Goal: Use online tool/utility: Utilize a website feature to perform a specific function

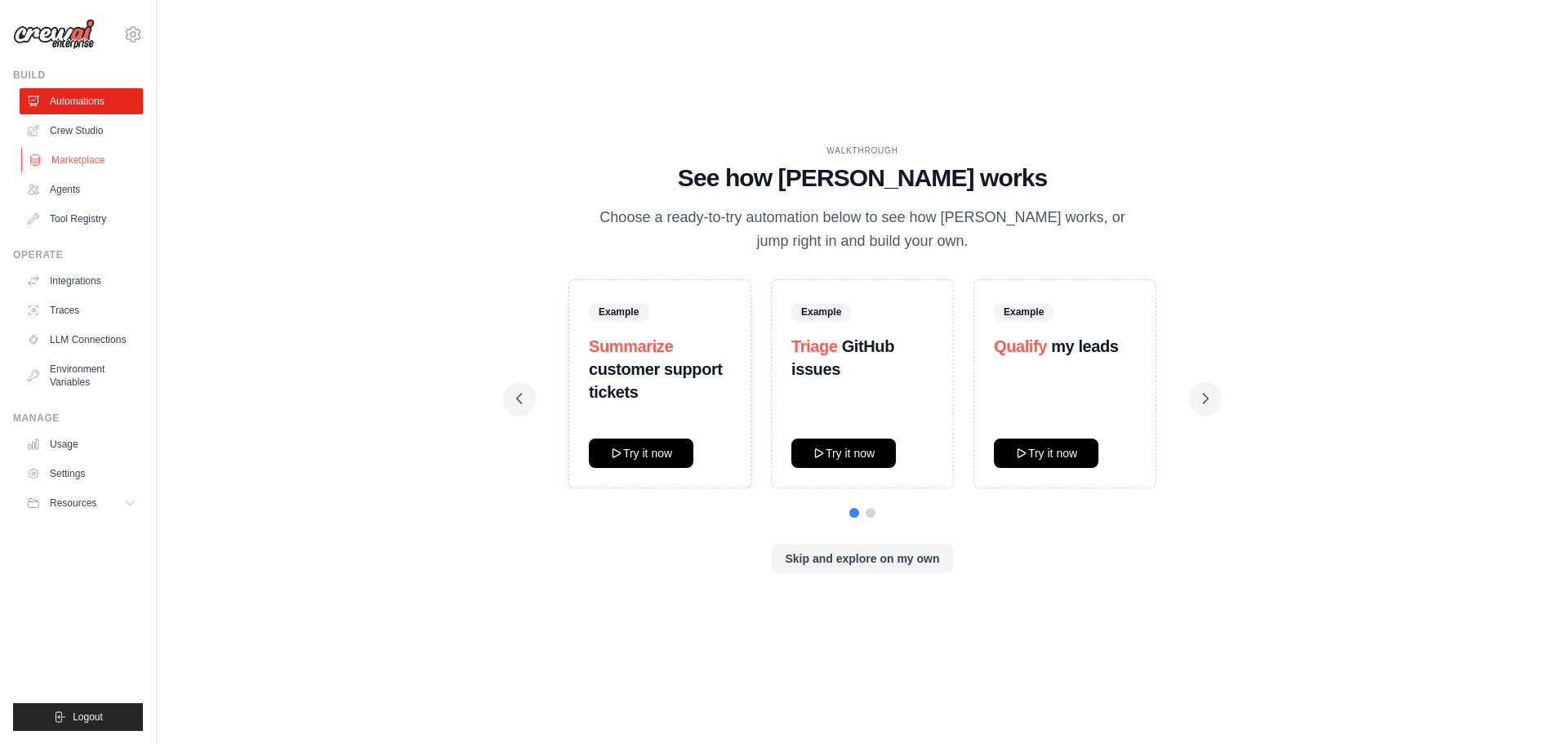
click at [87, 158] on link "Marketplace" at bounding box center [83, 160] width 123 height 26
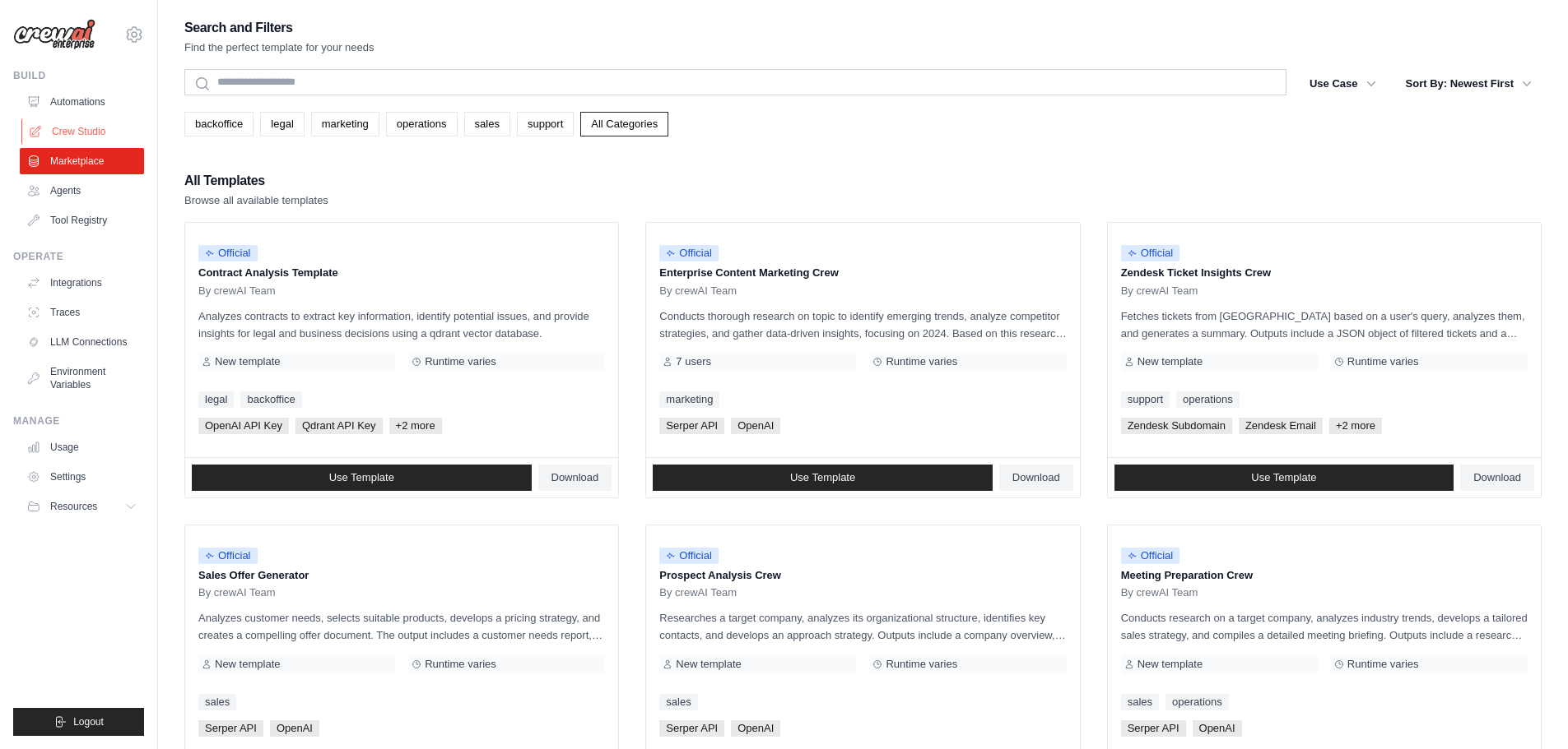
click at [96, 134] on link "Crew Studio" at bounding box center [84, 131] width 124 height 27
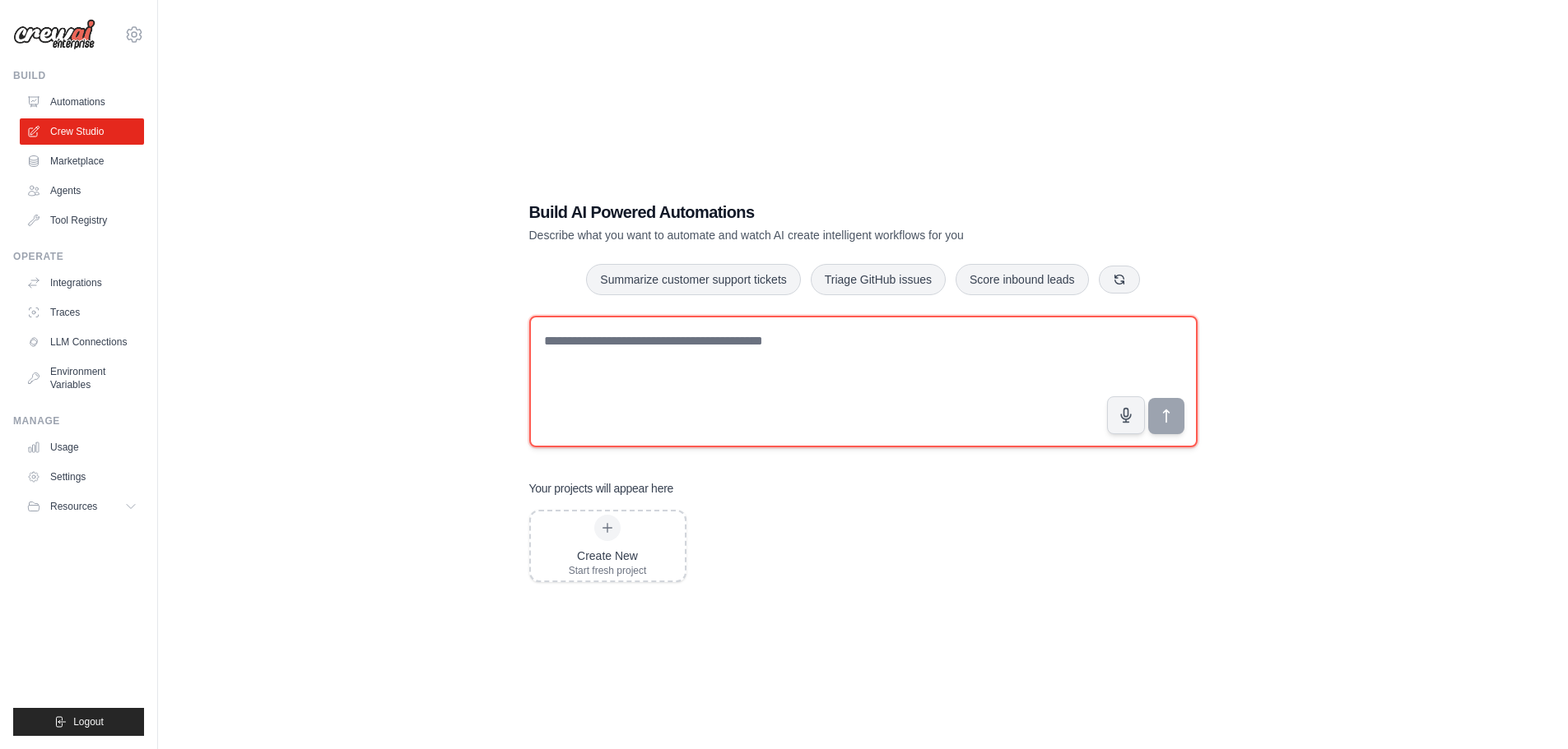
click at [575, 339] on textarea at bounding box center [864, 381] width 669 height 132
type textarea "*"
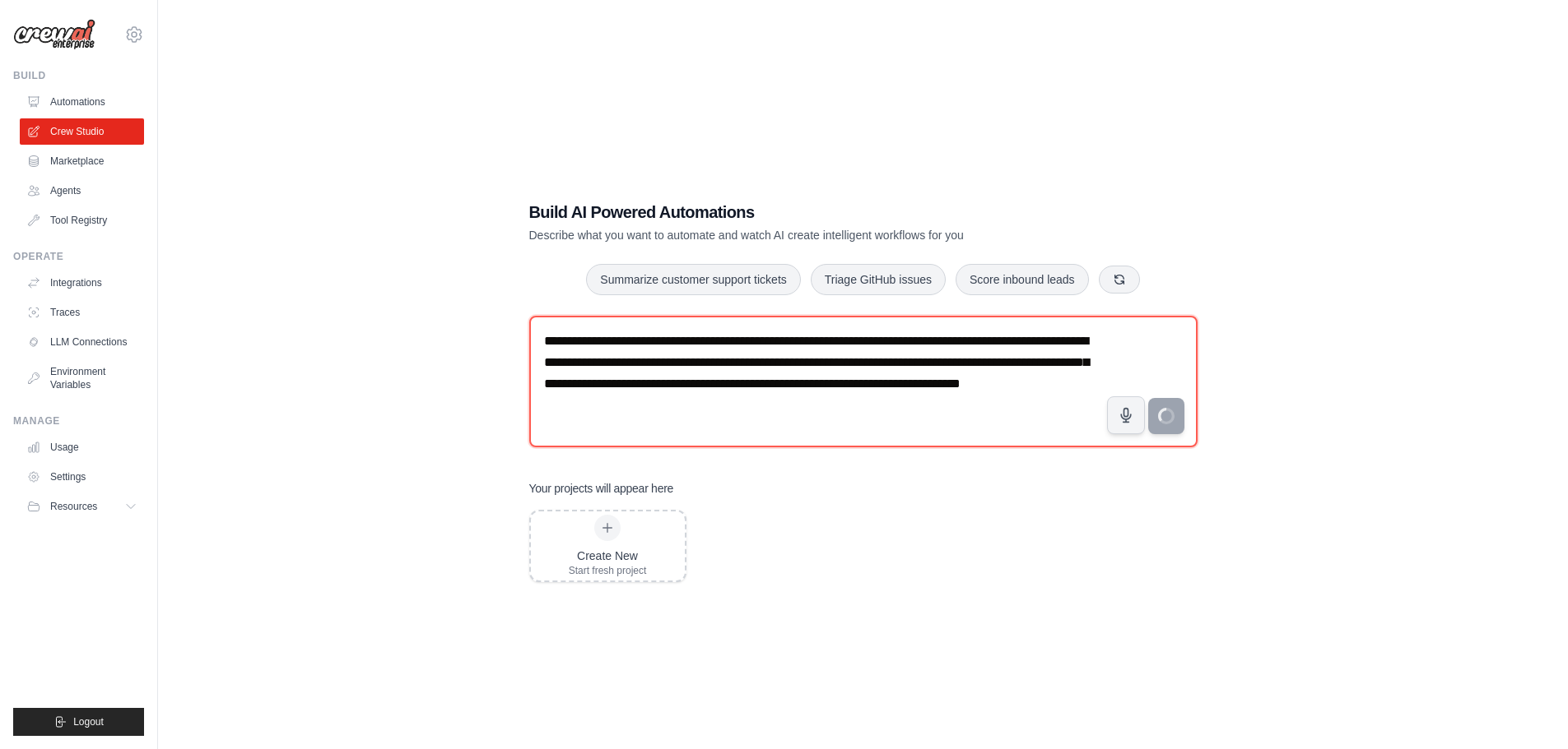
type textarea "**********"
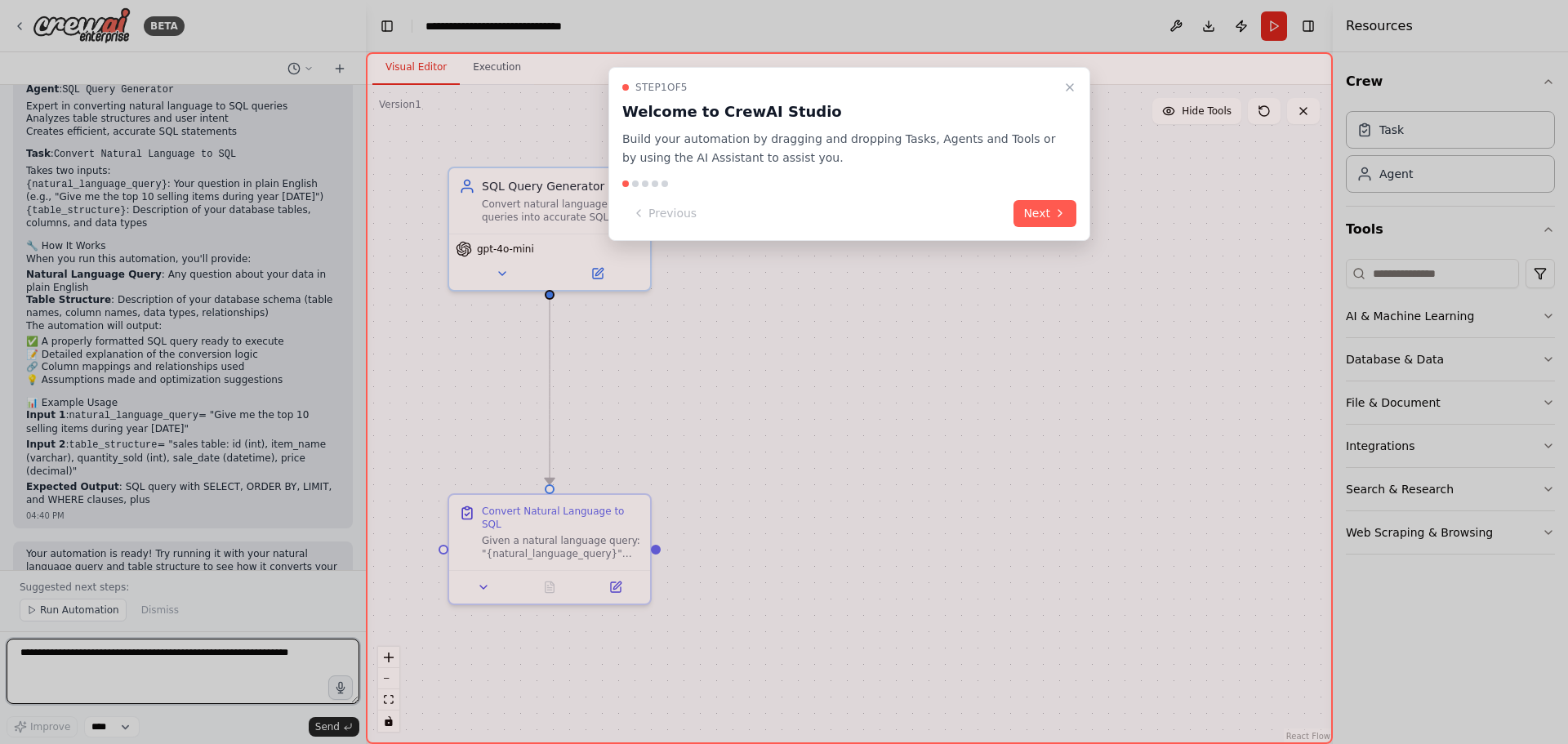
scroll to position [841, 0]
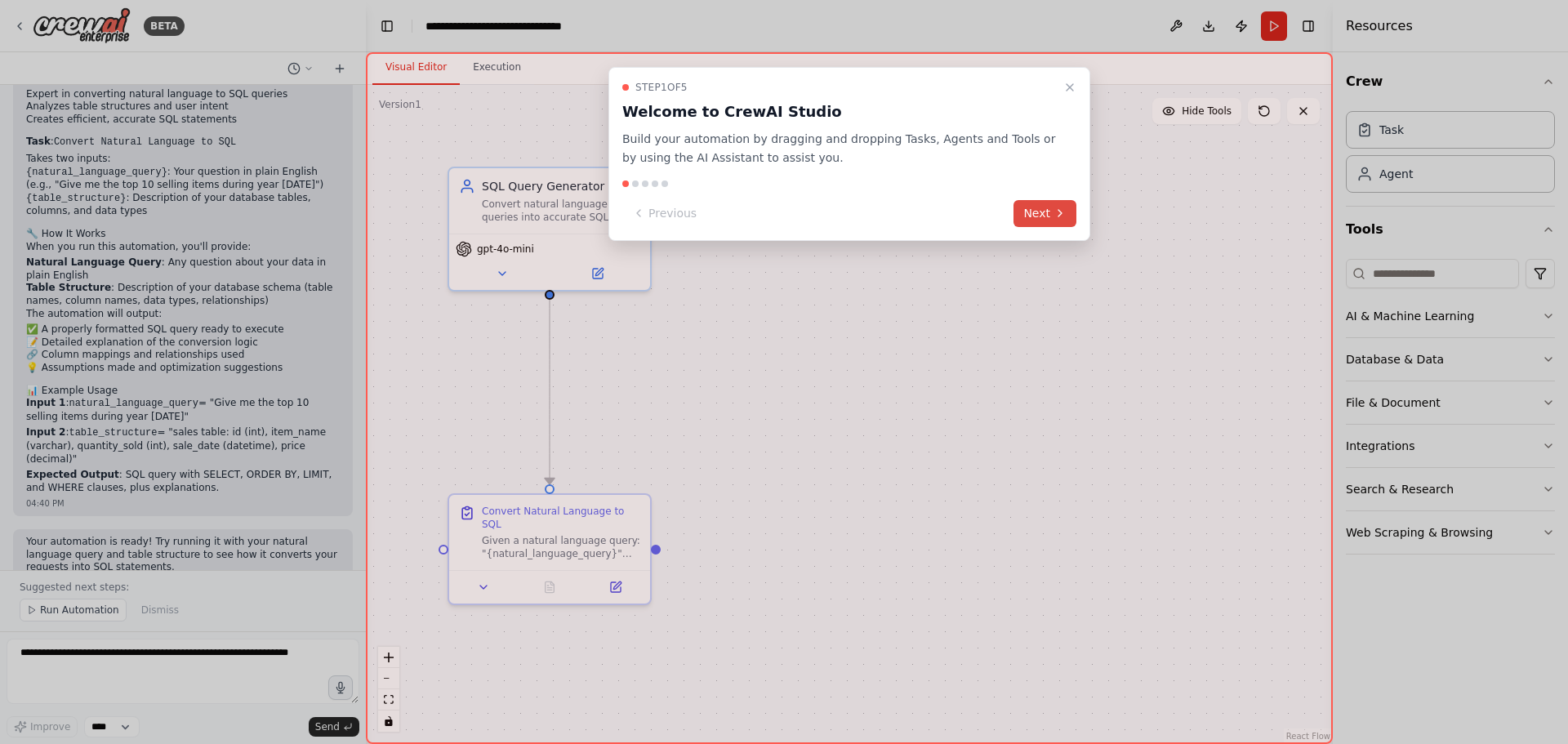
click at [1037, 212] on button "Next" at bounding box center [1045, 213] width 63 height 27
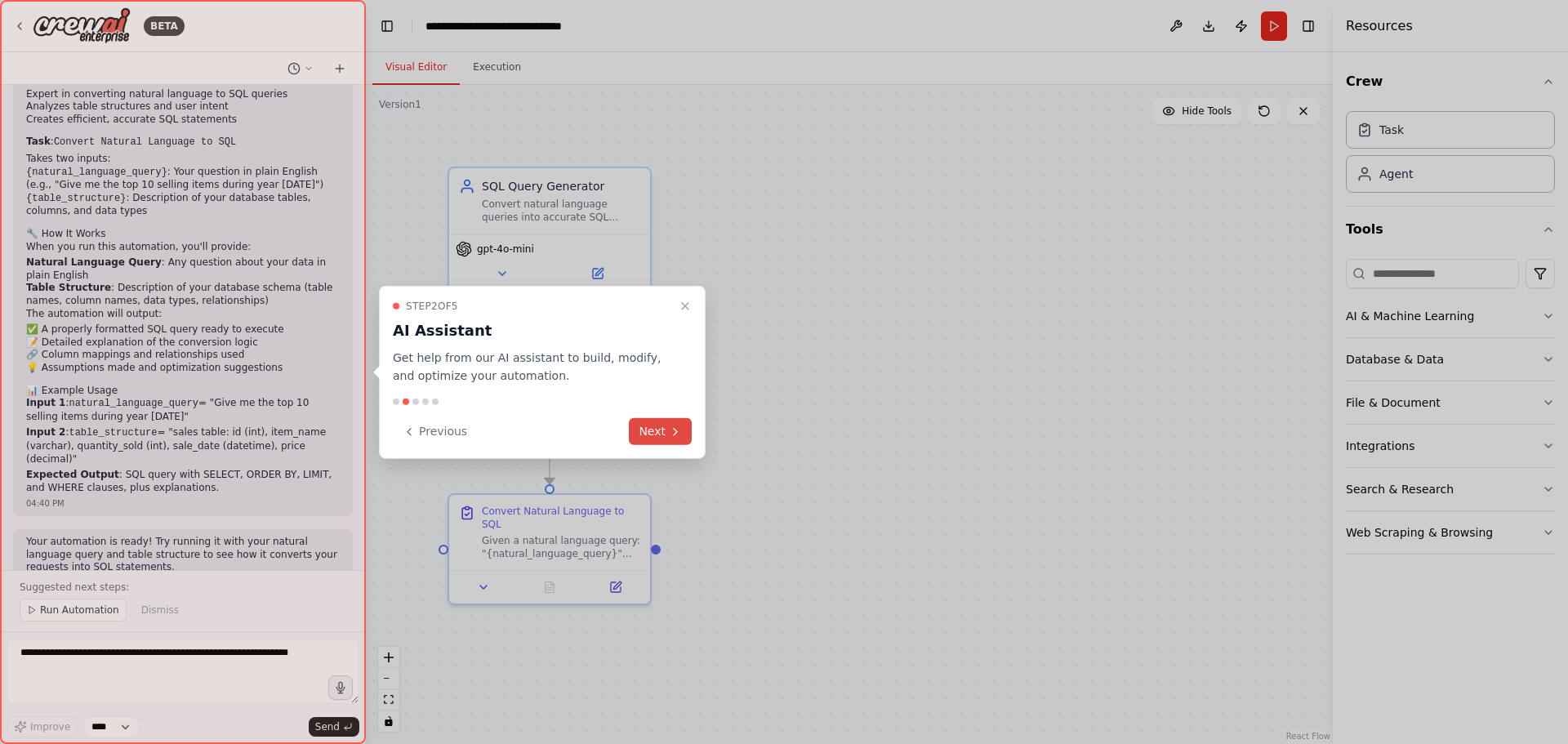
click at [649, 431] on button "Next" at bounding box center [661, 432] width 63 height 27
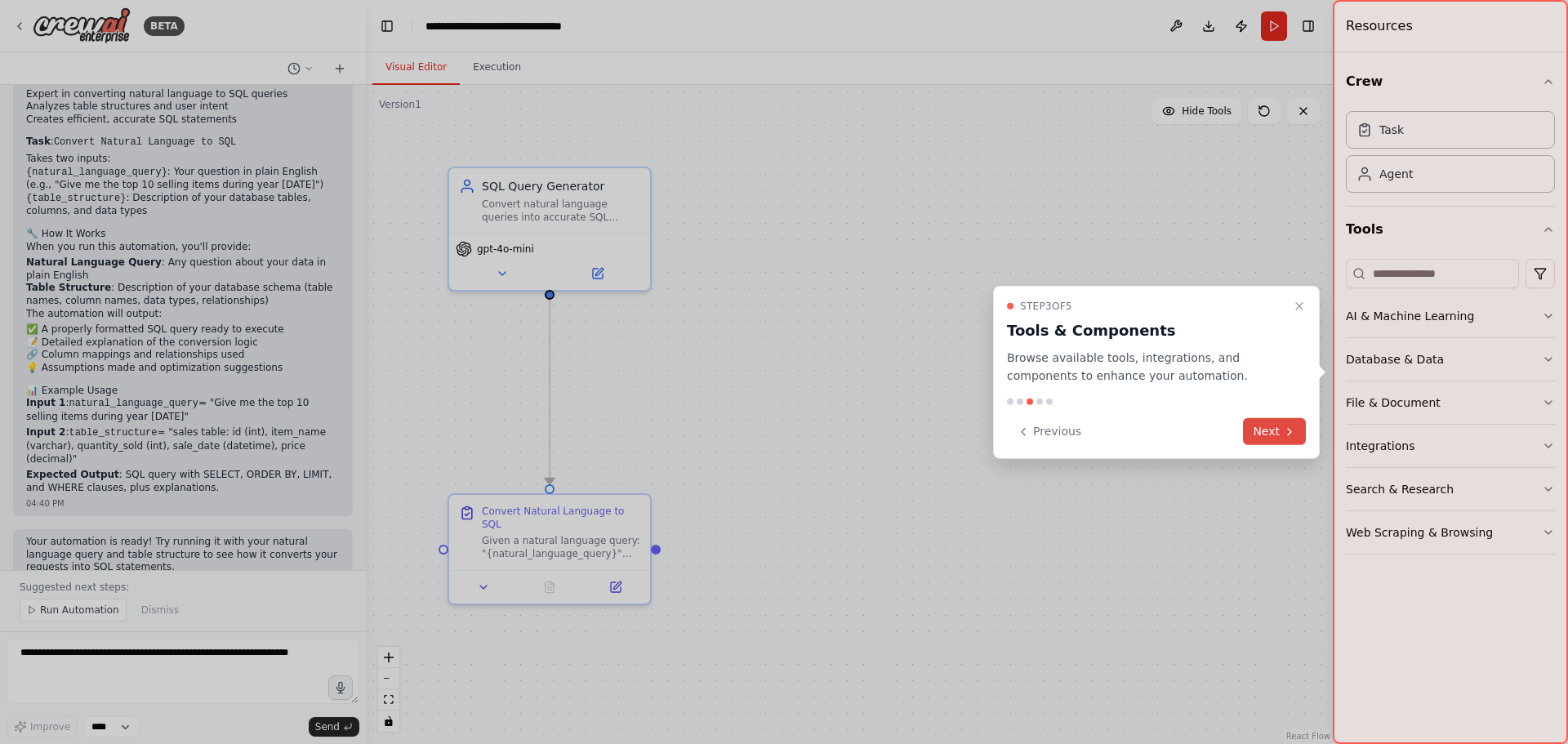
click at [1274, 438] on button "Next" at bounding box center [1274, 432] width 63 height 27
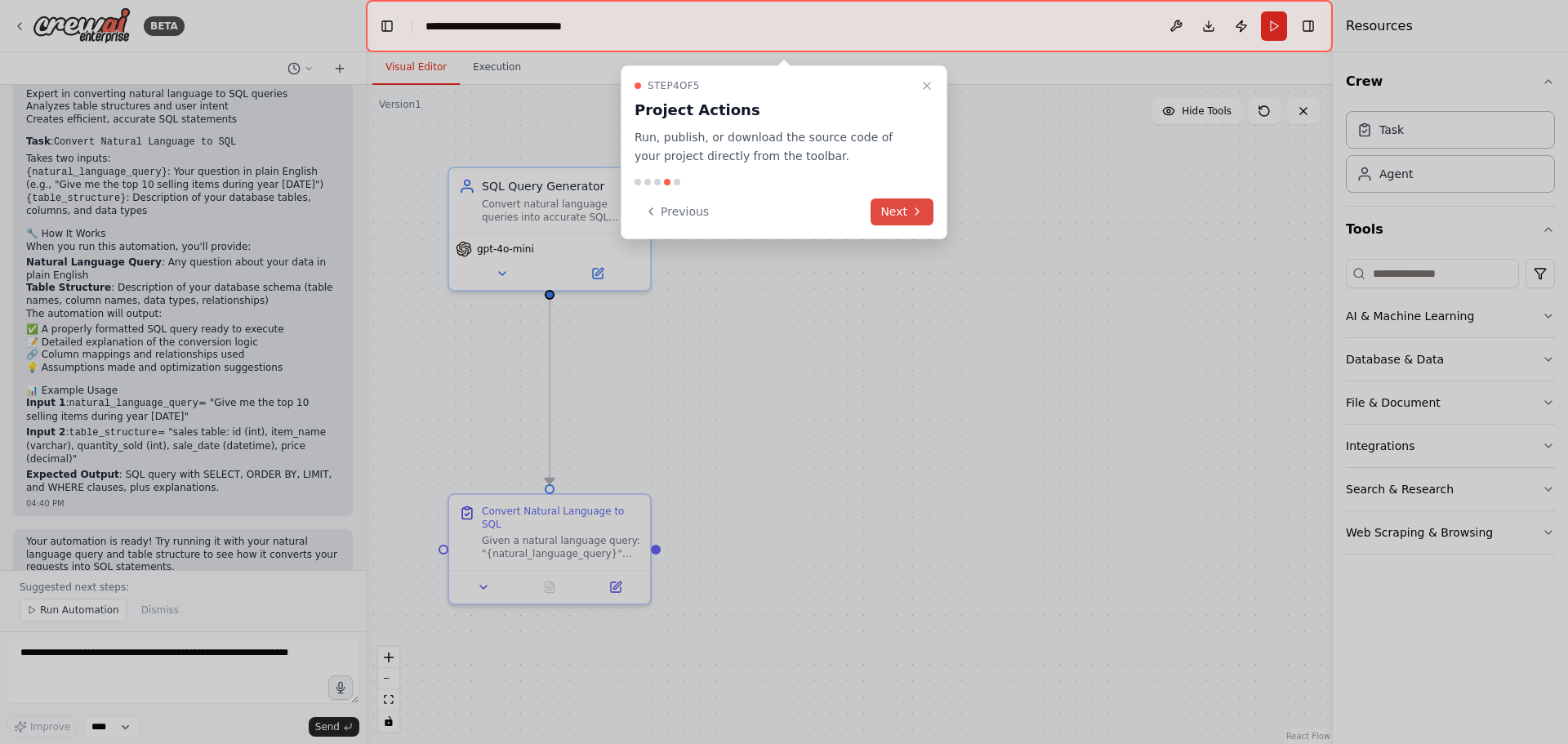
click at [903, 209] on button "Next" at bounding box center [902, 212] width 63 height 27
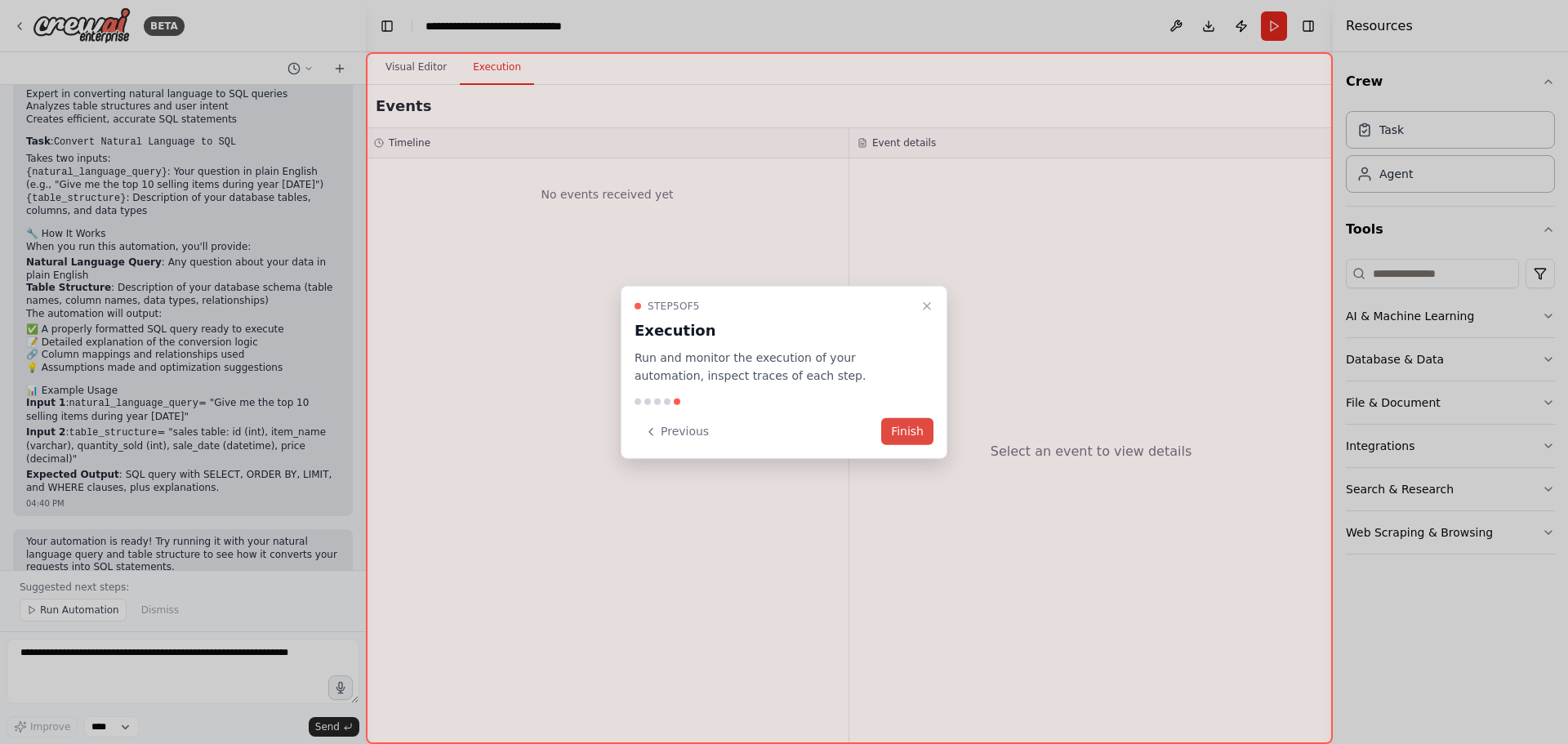
click at [897, 432] on button "Finish" at bounding box center [906, 432] width 52 height 27
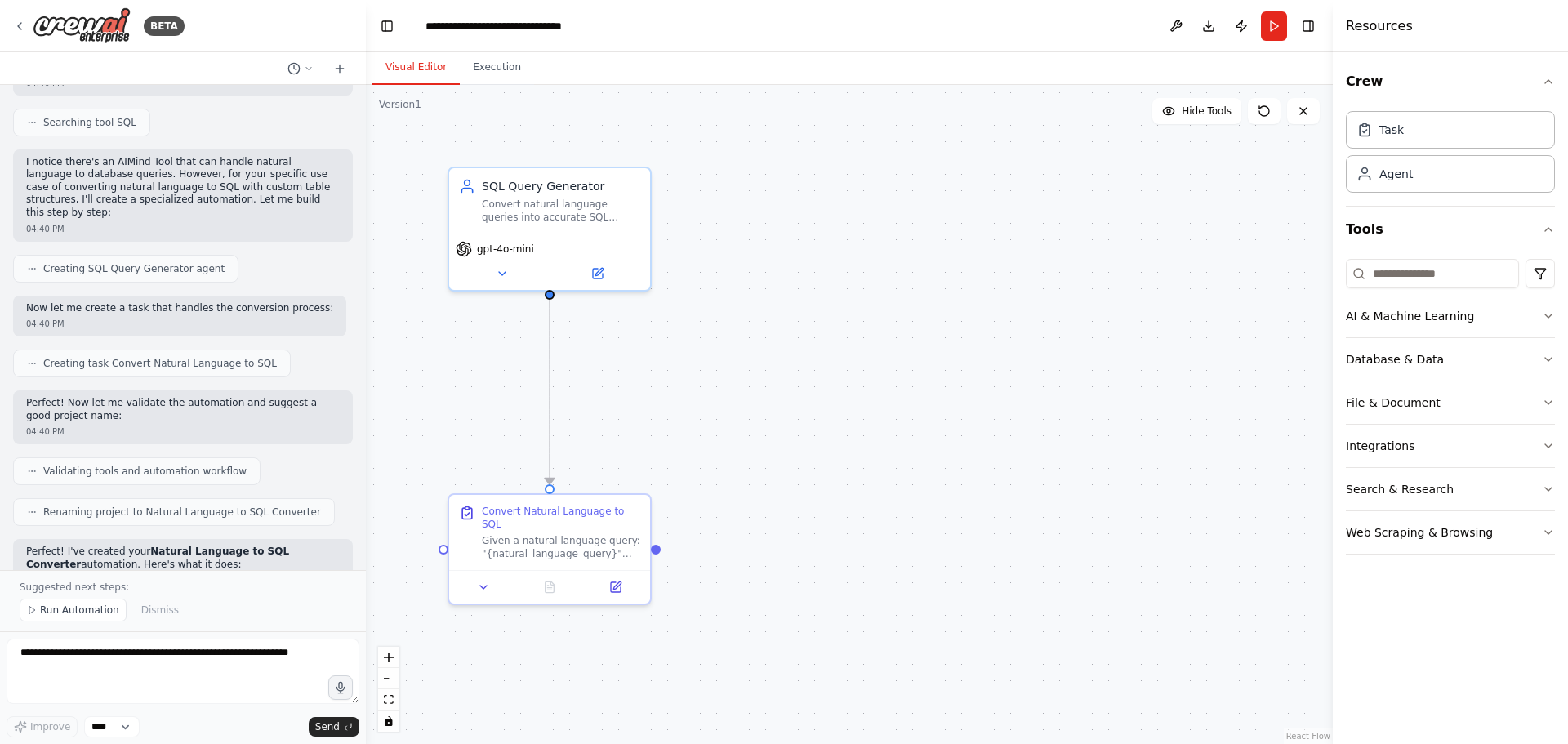
scroll to position [327, 0]
click at [551, 211] on div "Convert natural language queries into accurate SQL statements based on provided…" at bounding box center [561, 208] width 159 height 26
click at [505, 273] on icon at bounding box center [502, 270] width 13 height 13
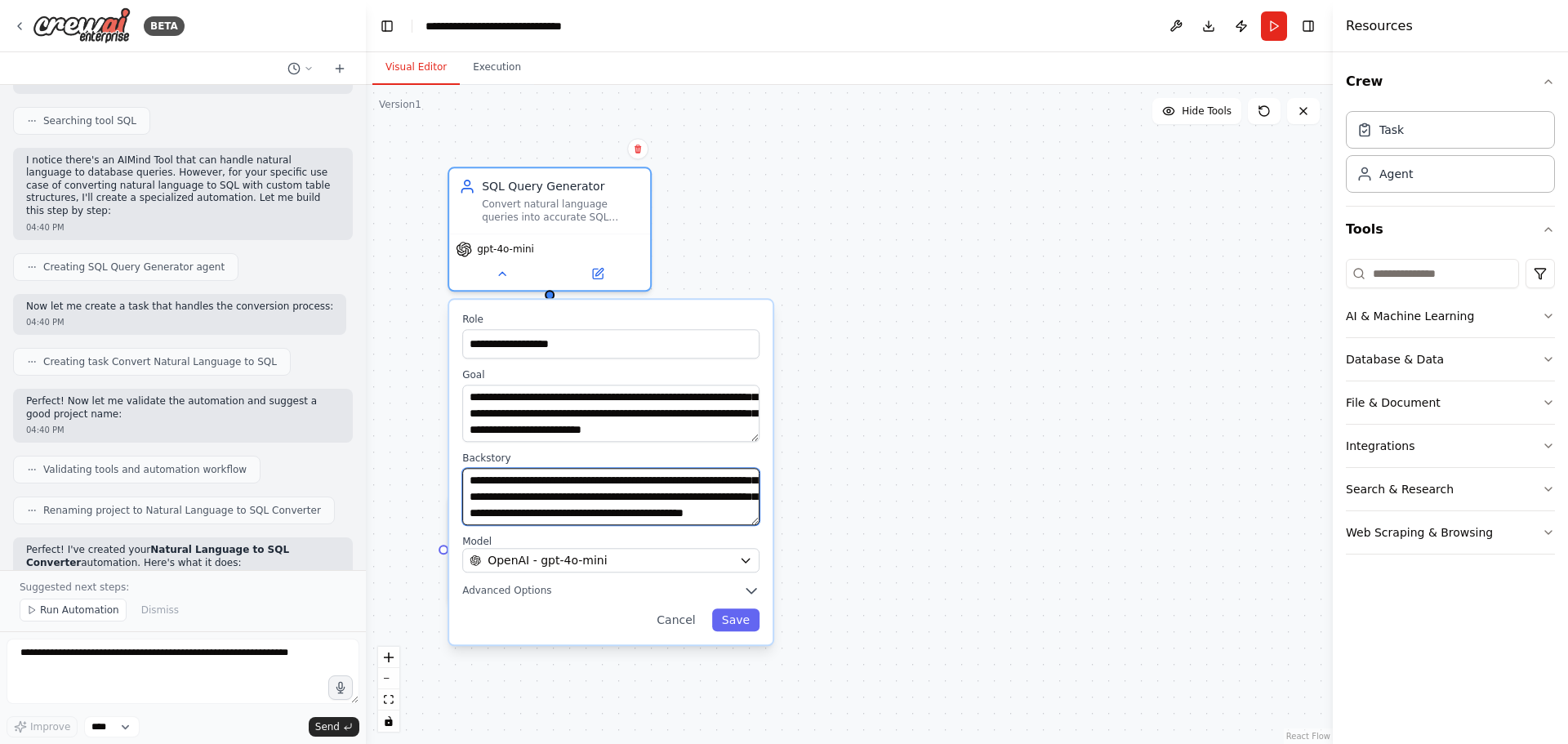
scroll to position [147, 0]
click at [860, 253] on div "**********" at bounding box center [850, 414] width 967 height 659
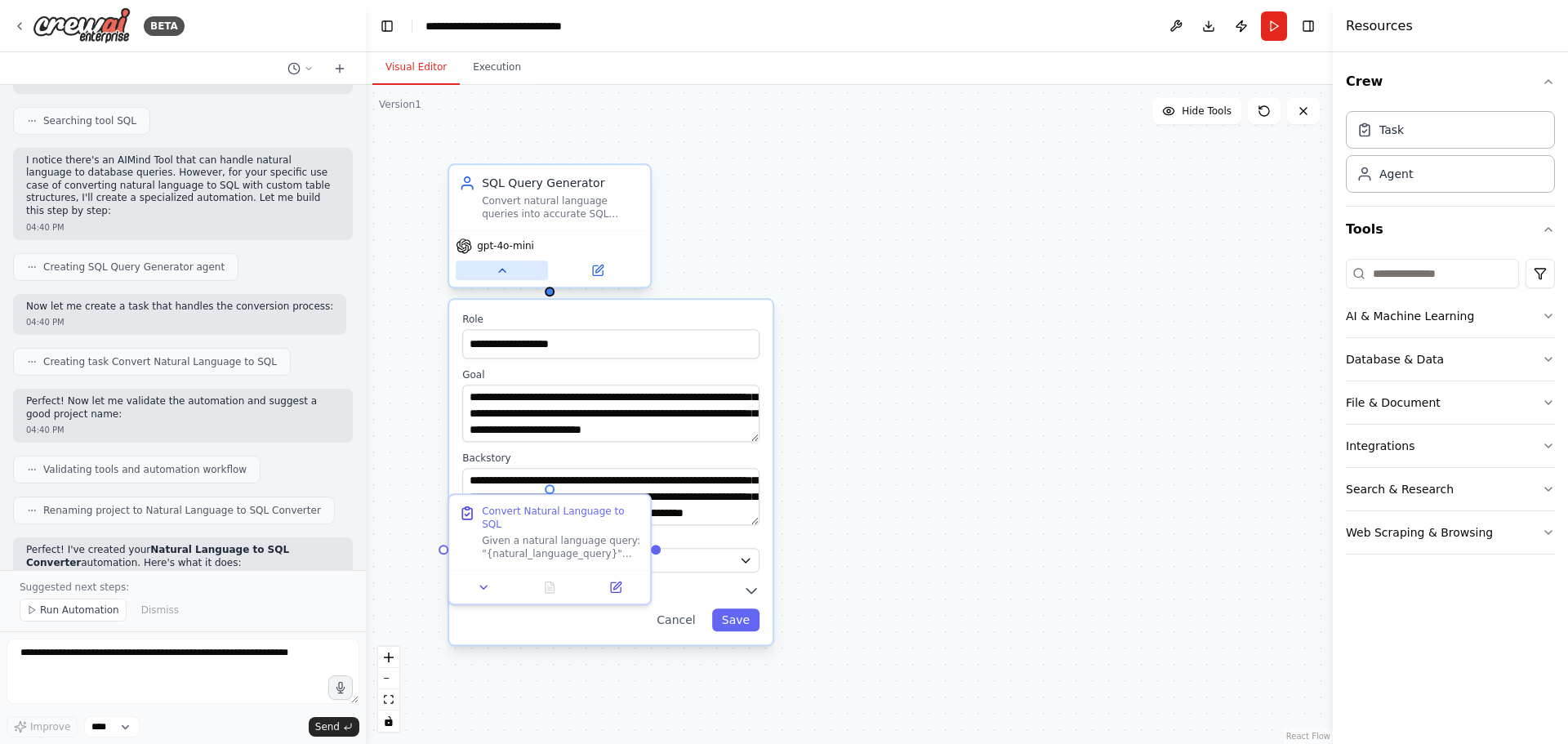
click at [503, 279] on button at bounding box center [502, 270] width 92 height 20
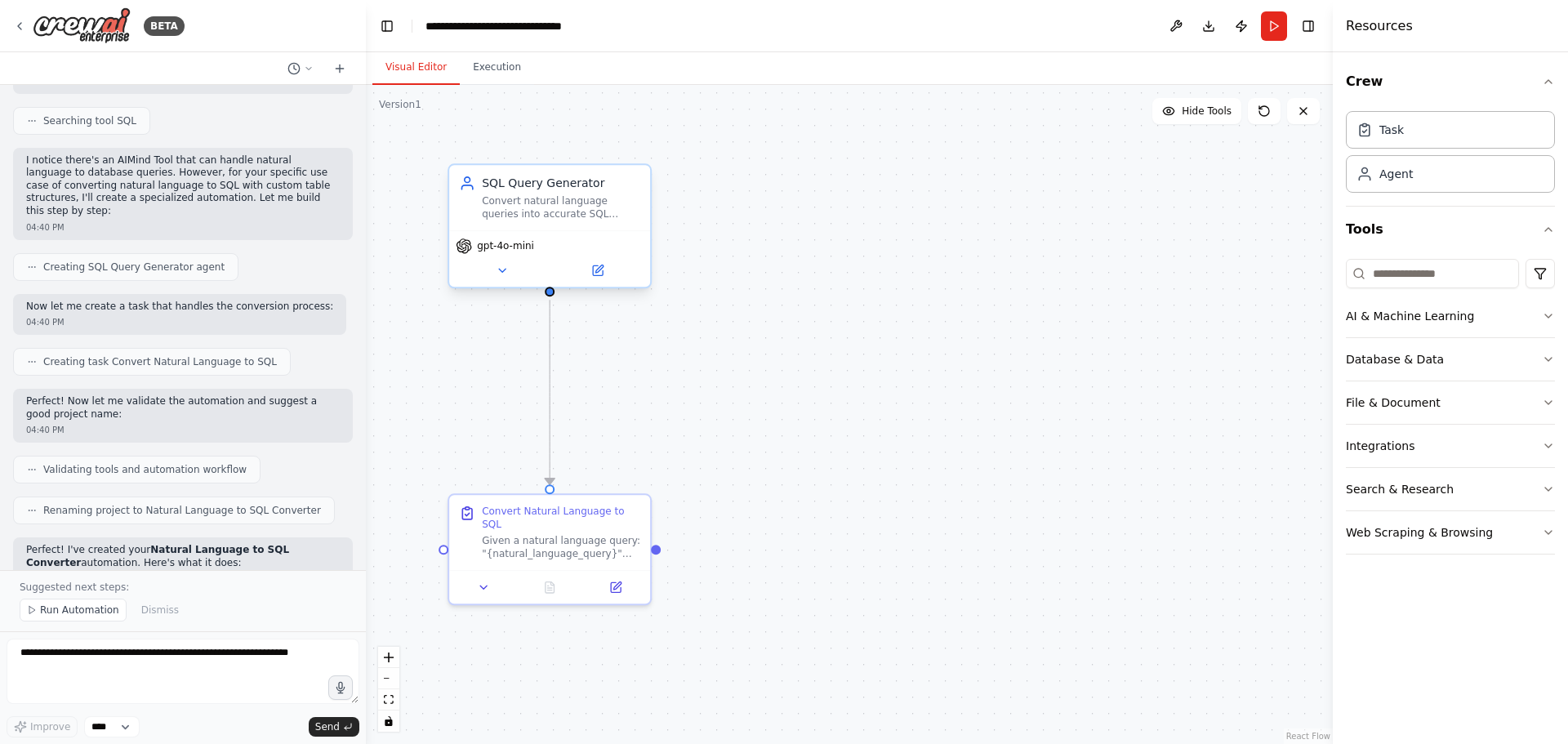
click at [573, 214] on div "Convert natural language queries into accurate SQL statements based on provided…" at bounding box center [561, 208] width 159 height 26
click at [726, 408] on div ".deletable-edge-delete-btn { width: 20px; height: 20px; border: 0px solid #ffff…" at bounding box center [850, 414] width 967 height 659
click at [501, 576] on button at bounding box center [484, 584] width 57 height 20
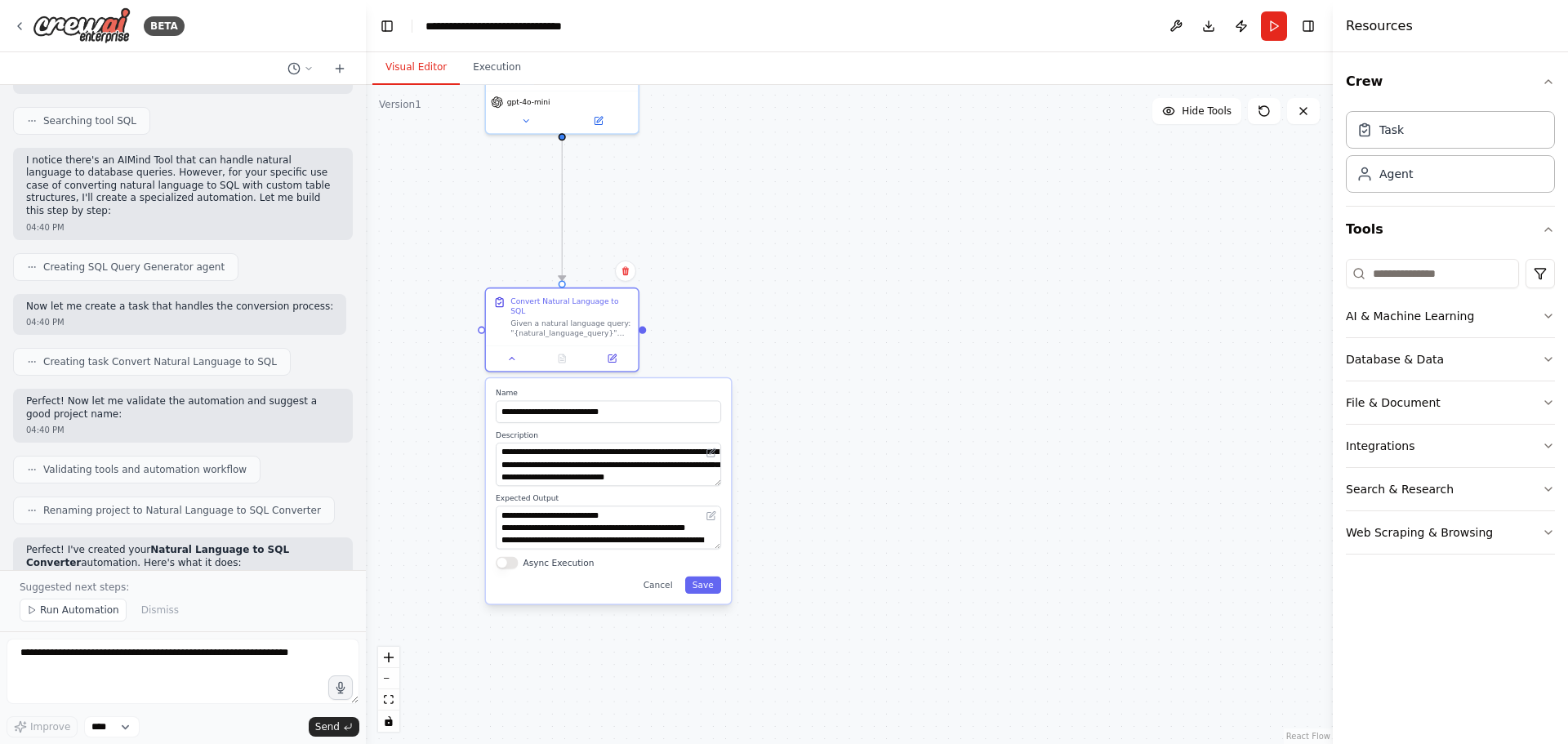
drag, startPoint x: 820, startPoint y: 577, endPoint x: 795, endPoint y: 340, distance: 238.3
click at [795, 340] on div ".deletable-edge-delete-btn { width: 20px; height: 20px; border: 0px solid #ffff…" at bounding box center [850, 414] width 967 height 659
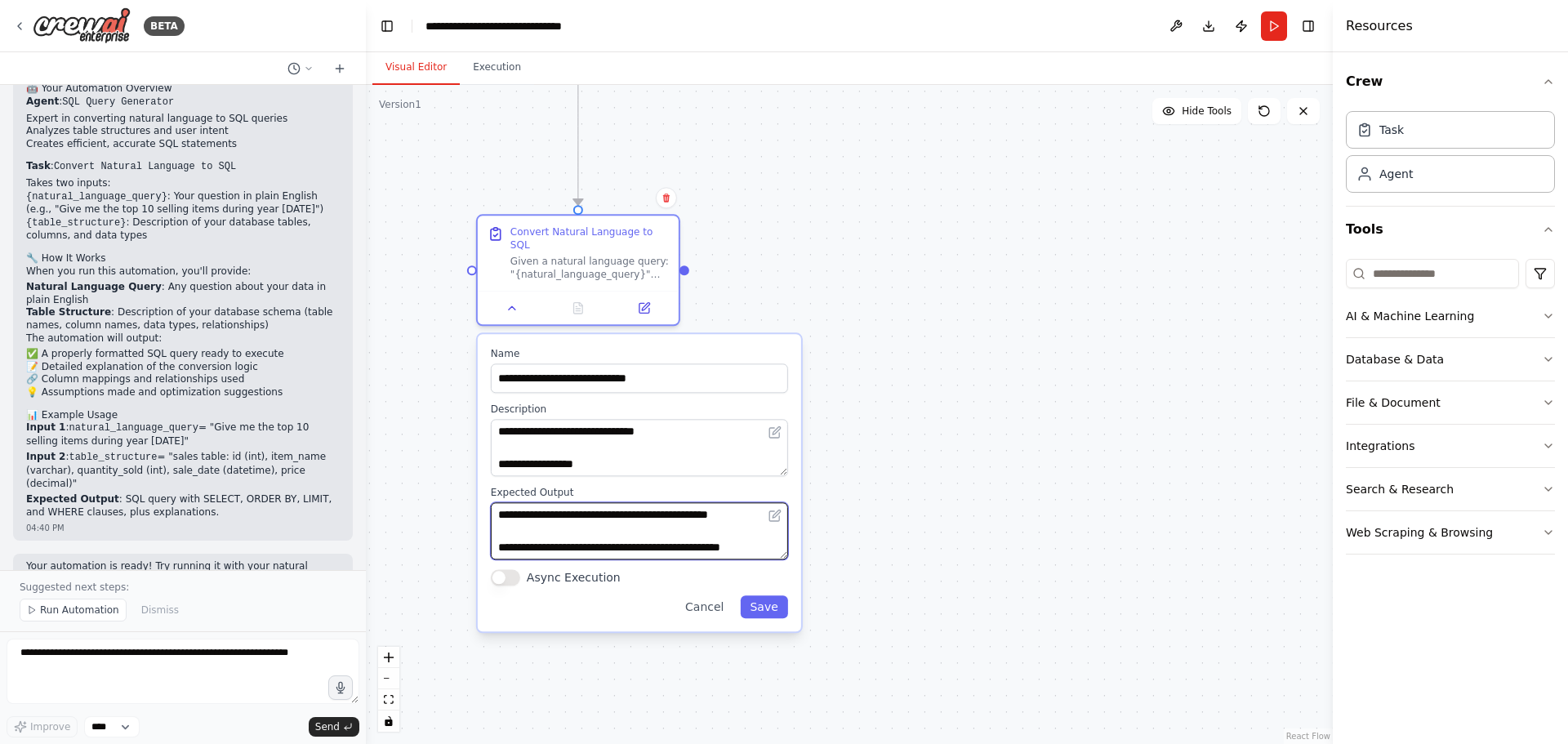
scroll to position [841, 0]
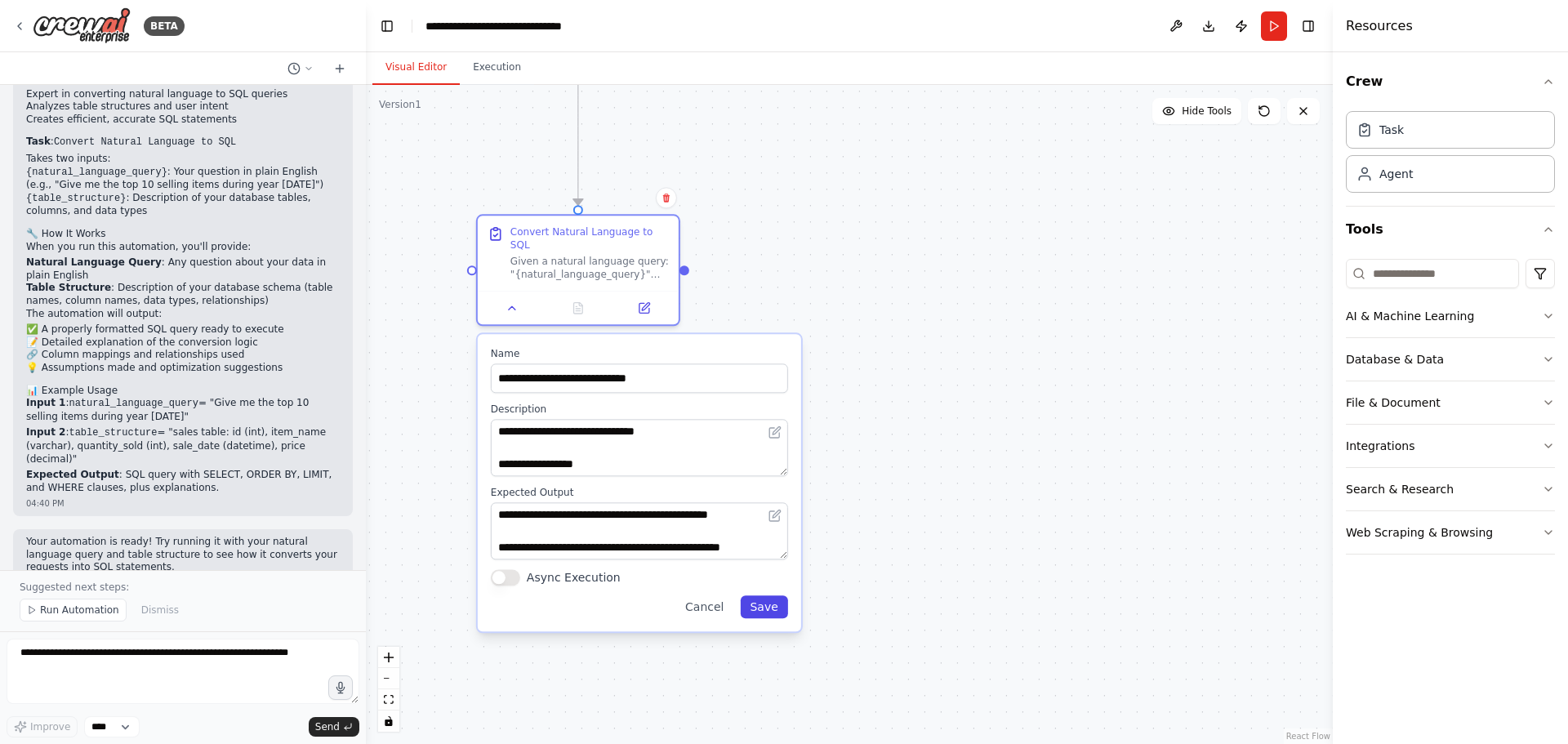
click at [764, 596] on button "Save" at bounding box center [763, 606] width 47 height 23
